Goal: Task Accomplishment & Management: Complete application form

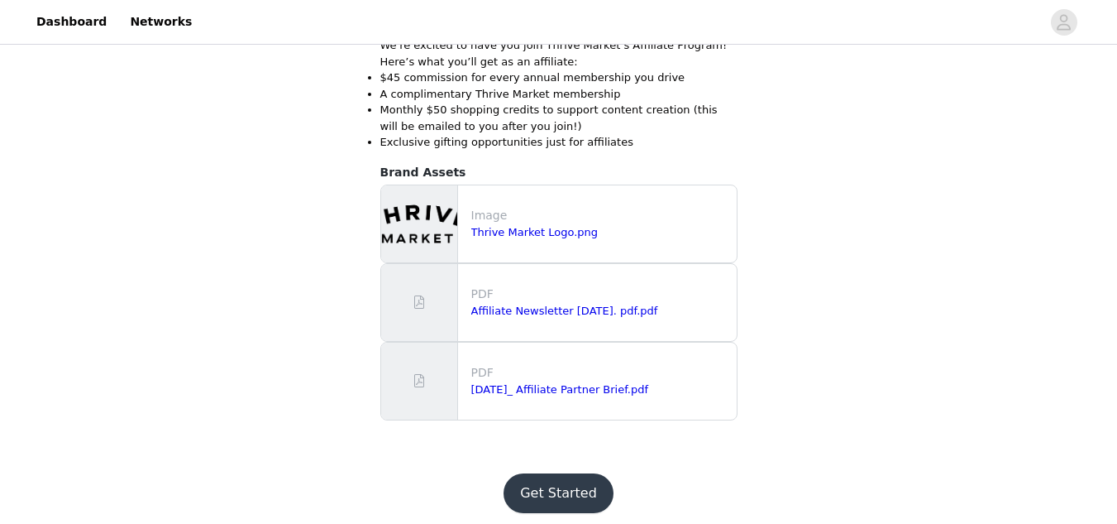
scroll to position [544, 0]
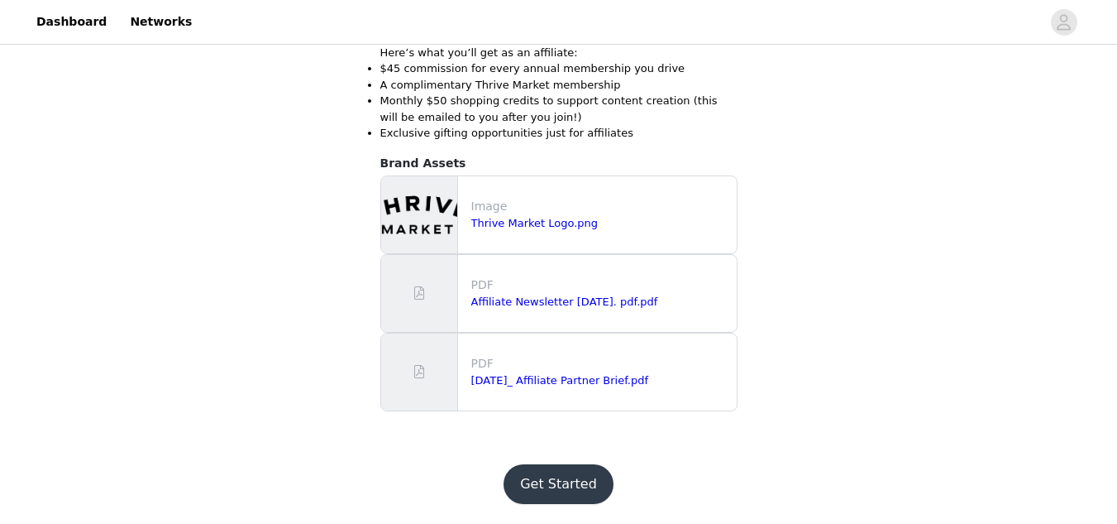
click at [543, 466] on button "Get Started" at bounding box center [559, 484] width 110 height 40
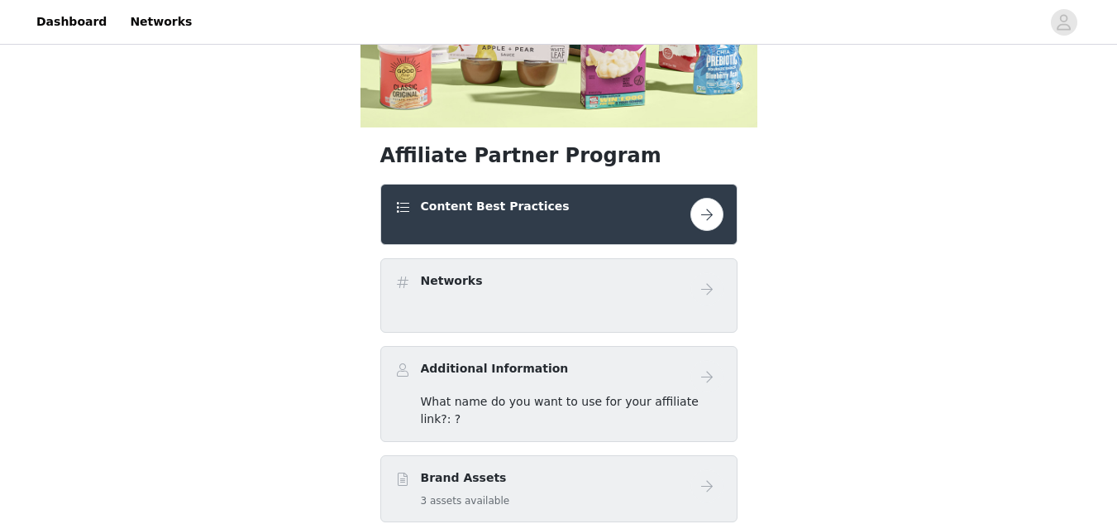
scroll to position [328, 0]
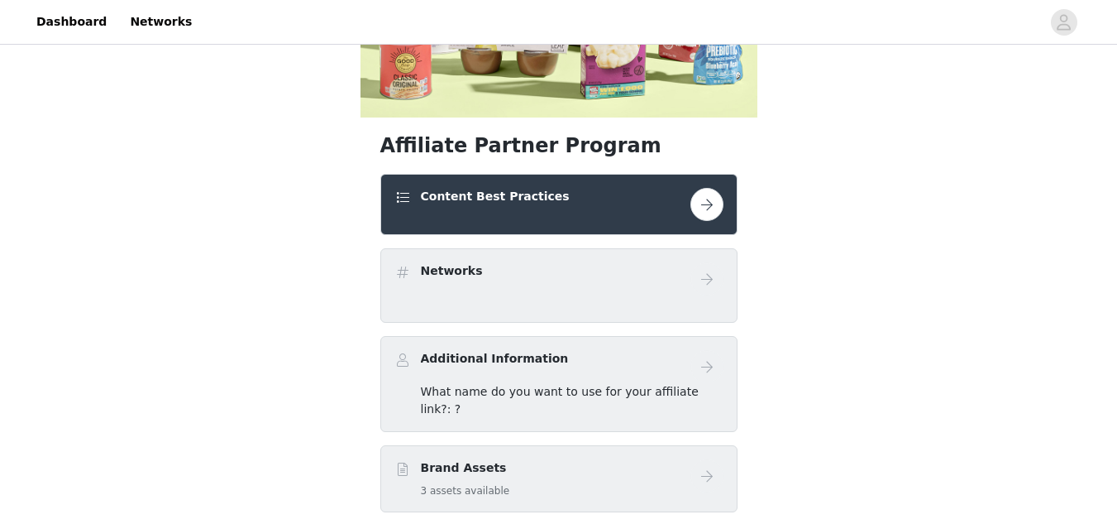
click at [692, 203] on button "button" at bounding box center [707, 204] width 33 height 33
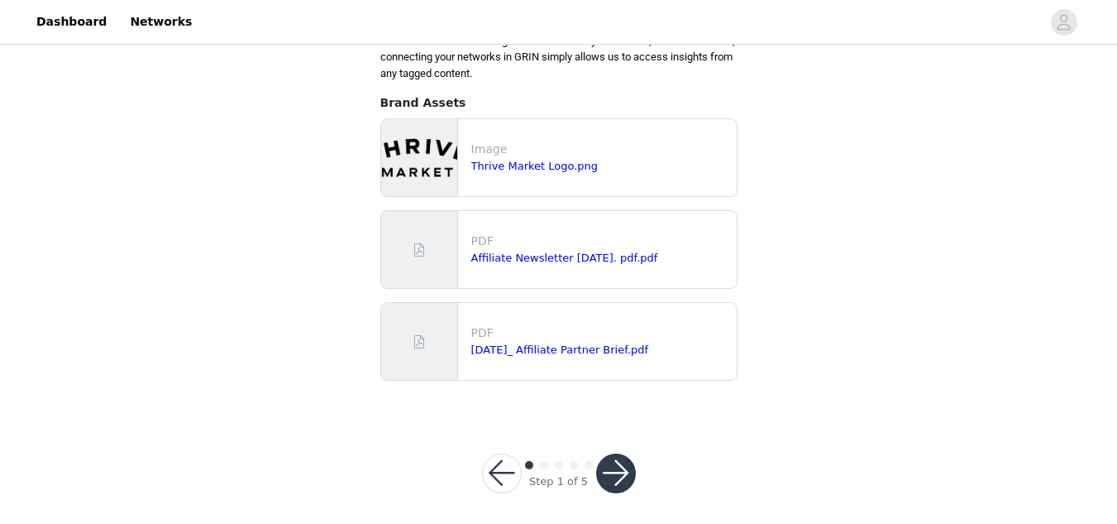
scroll to position [293, 0]
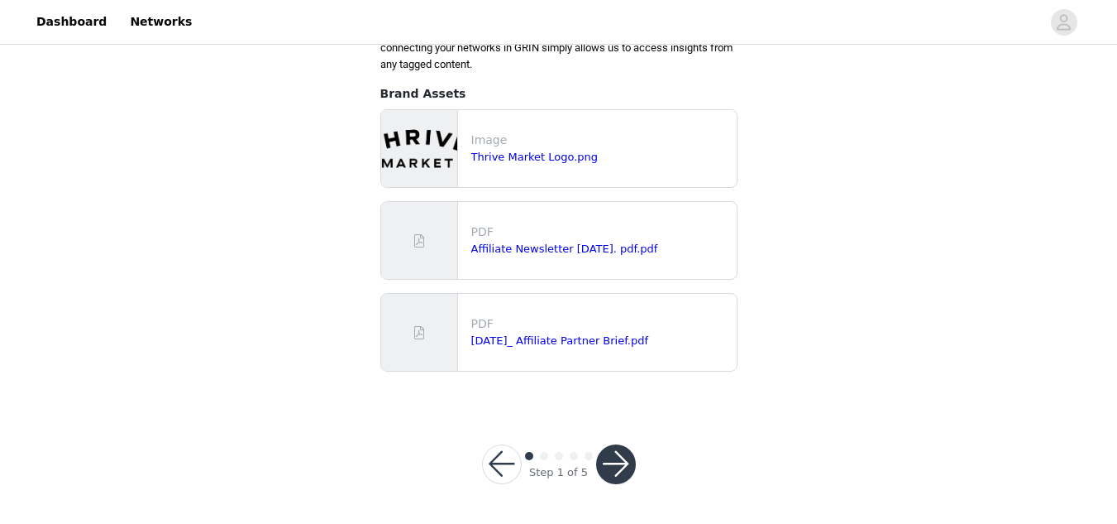
click at [609, 463] on button "button" at bounding box center [616, 464] width 40 height 40
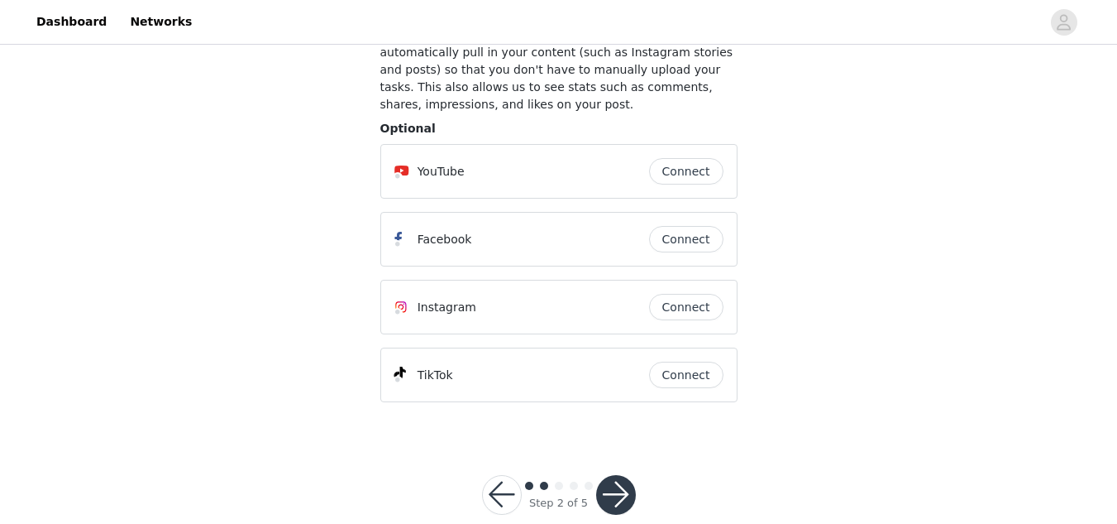
scroll to position [141, 0]
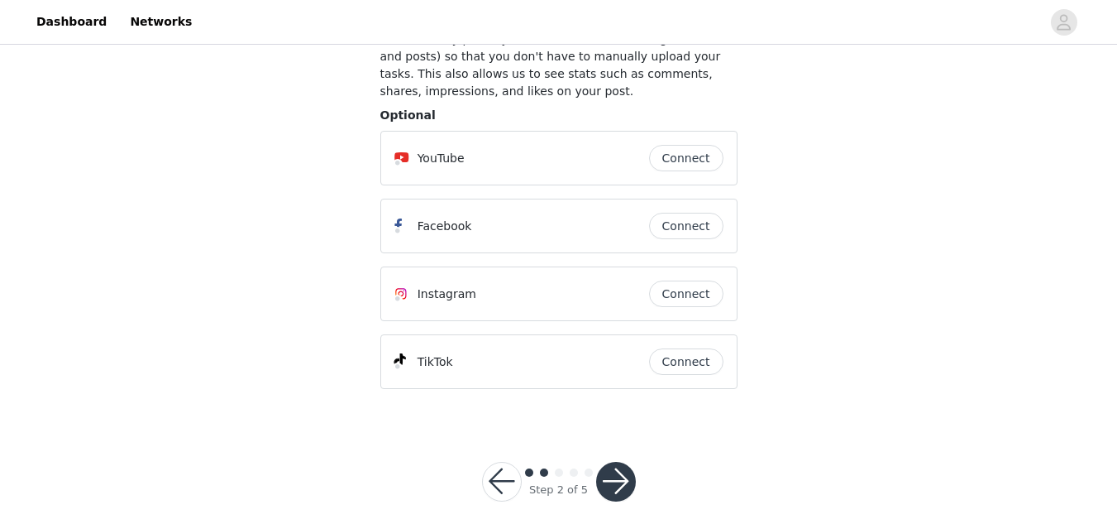
click at [624, 461] on button "button" at bounding box center [616, 481] width 40 height 40
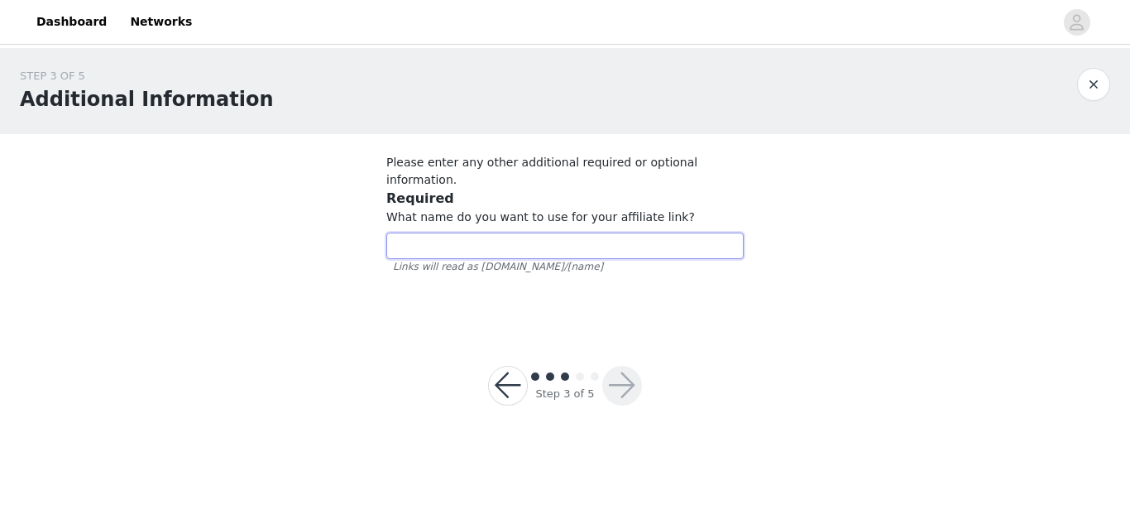
click at [616, 237] on input "text" at bounding box center [564, 245] width 357 height 26
type input "[PERSON_NAME]"
click at [614, 373] on button "button" at bounding box center [622, 386] width 40 height 40
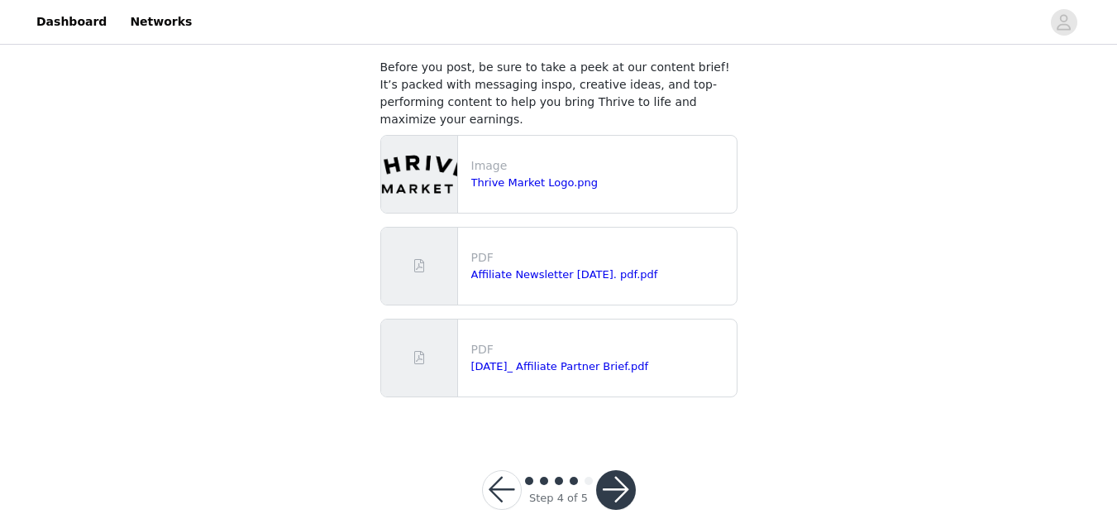
scroll to position [97, 0]
click at [528, 175] on link "Thrive Market Logo.png" at bounding box center [534, 181] width 127 height 12
click at [522, 266] on link "Affiliate Newsletter [DATE]. pdf.pdf" at bounding box center [564, 272] width 187 height 12
